Goal: Task Accomplishment & Management: Use online tool/utility

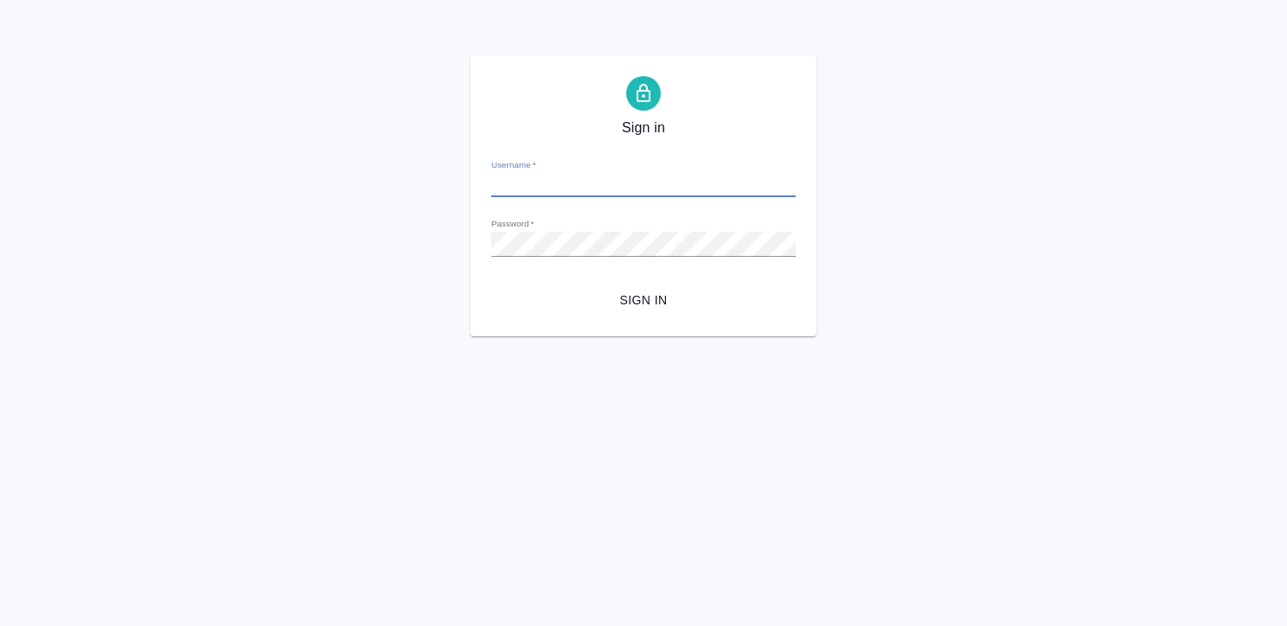
type input "k.kritskaya@awatera.com"
click at [633, 308] on span "Sign in" at bounding box center [643, 301] width 277 height 22
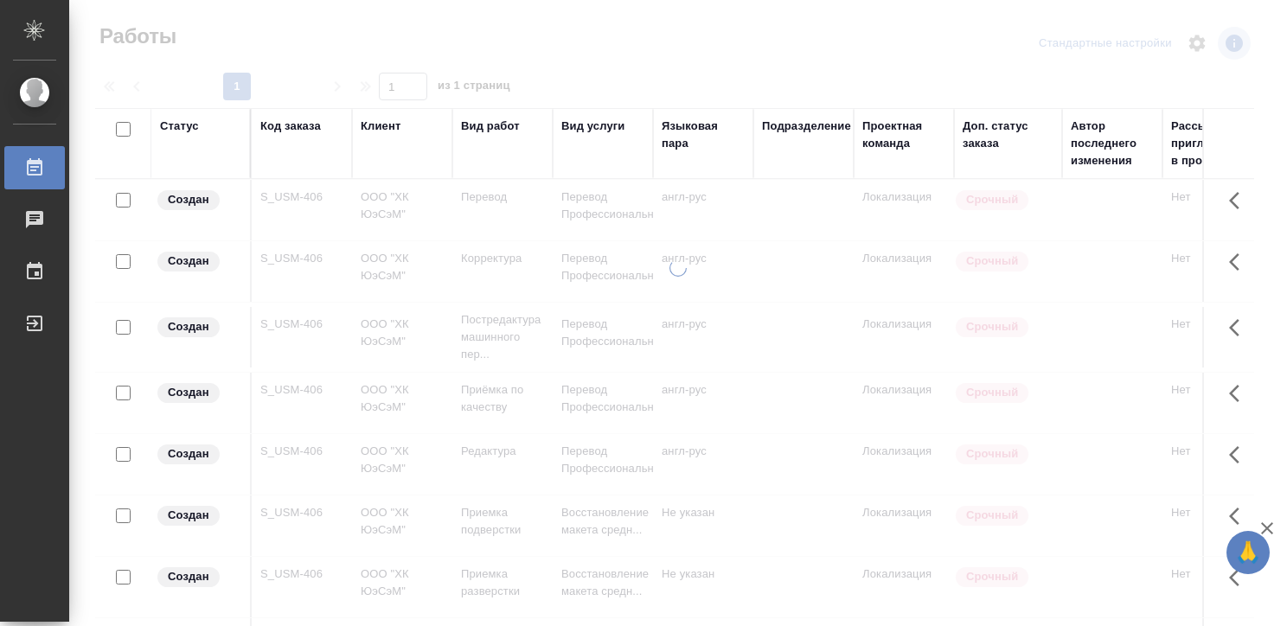
click at [633, 308] on div at bounding box center [678, 442] width 1218 height 367
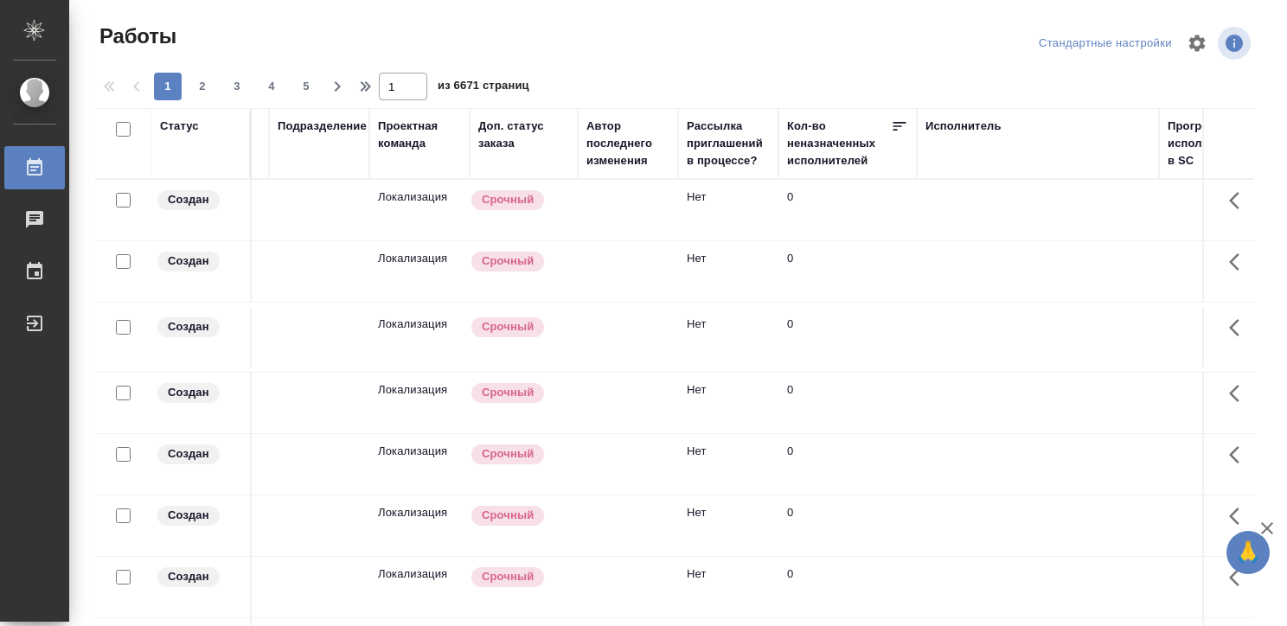
scroll to position [0, 512]
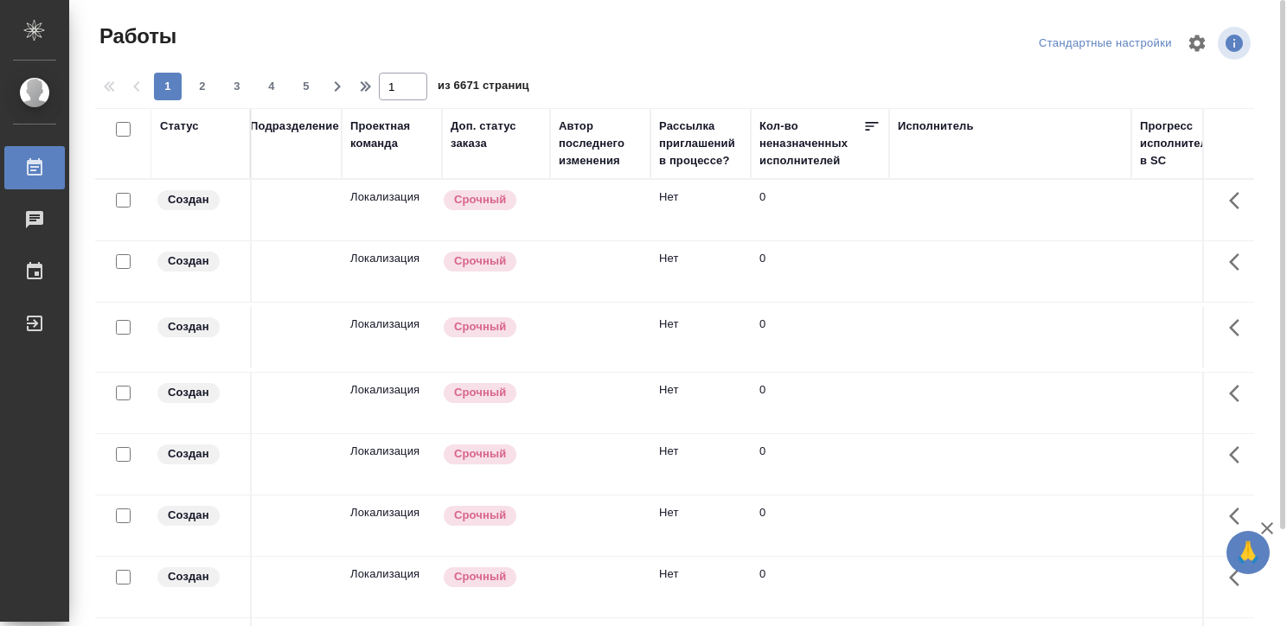
click at [919, 126] on div "Исполнитель" at bounding box center [936, 126] width 76 height 17
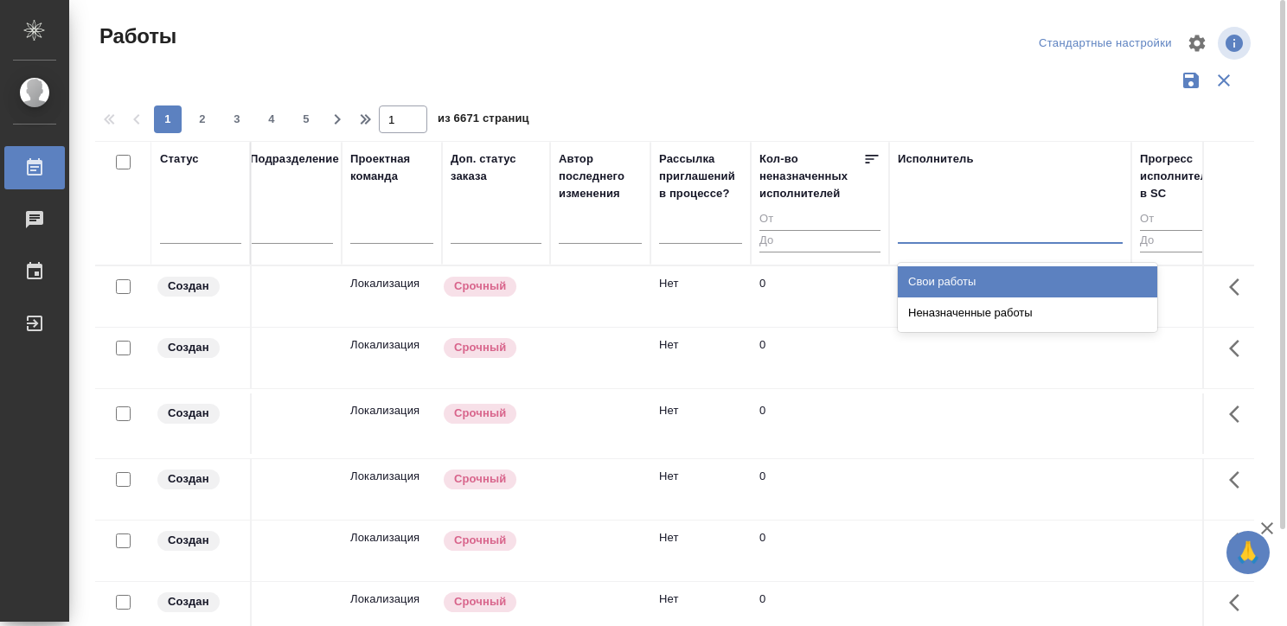
click at [936, 227] on div at bounding box center [1010, 226] width 225 height 25
click at [937, 277] on div "Свои работы" at bounding box center [1027, 281] width 259 height 31
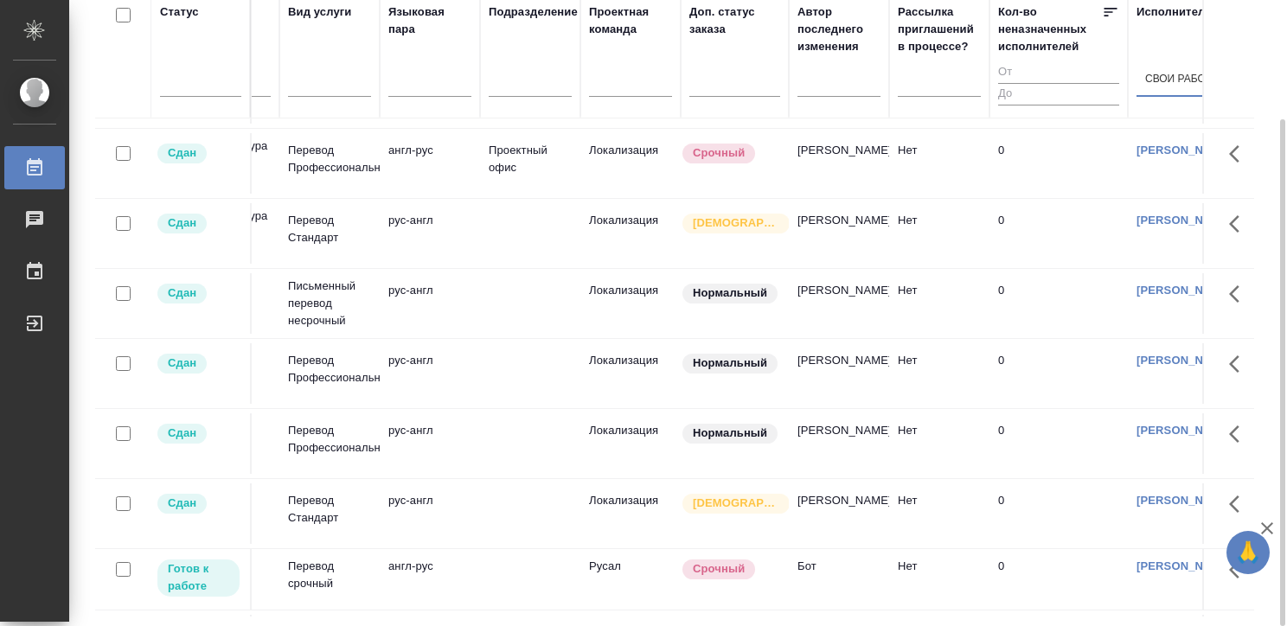
scroll to position [0, 273]
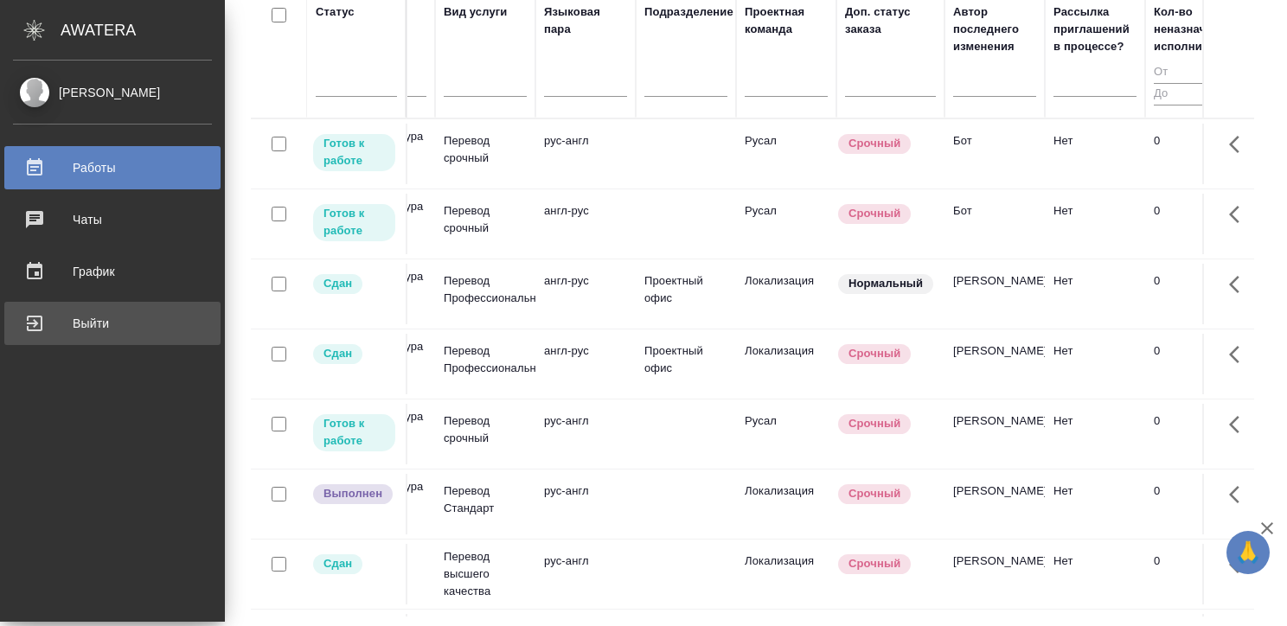
click at [24, 322] on div "Выйти" at bounding box center [112, 324] width 199 height 26
